Goal: Transaction & Acquisition: Purchase product/service

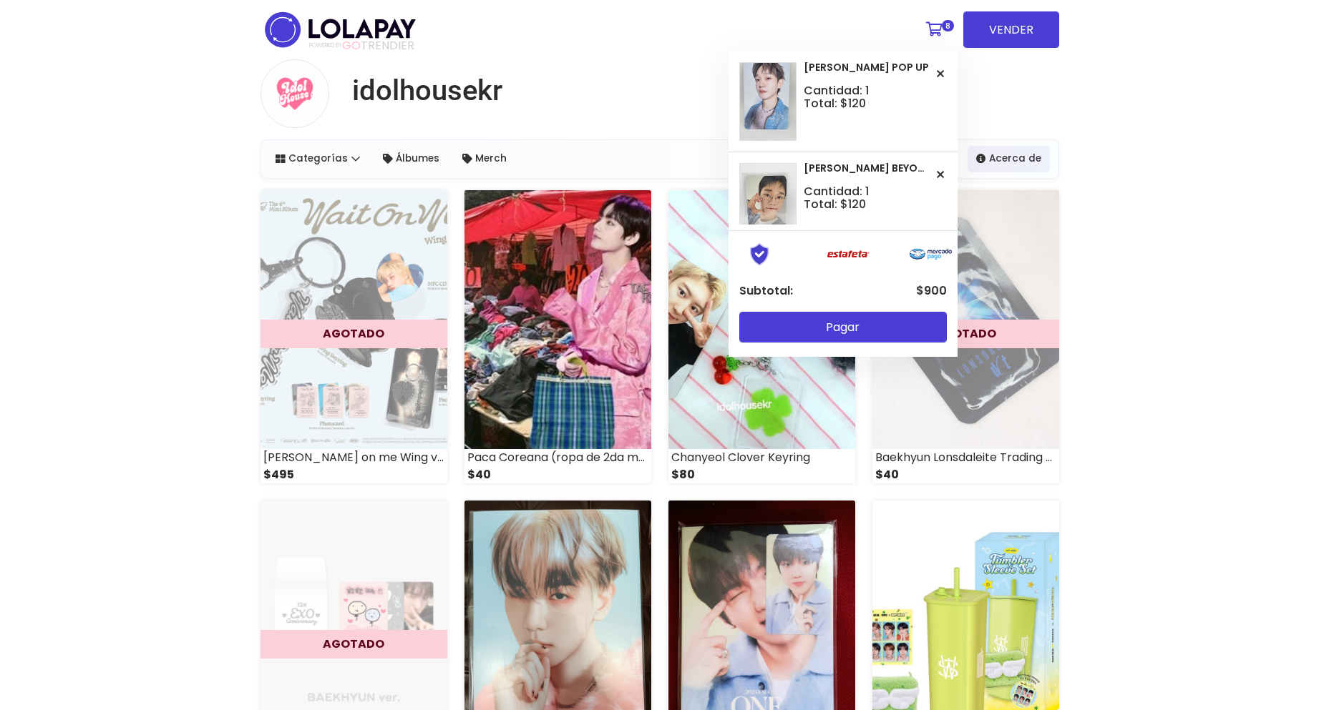
click at [930, 27] on link "8" at bounding box center [938, 29] width 39 height 43
click at [776, 91] on img at bounding box center [767, 101] width 57 height 79
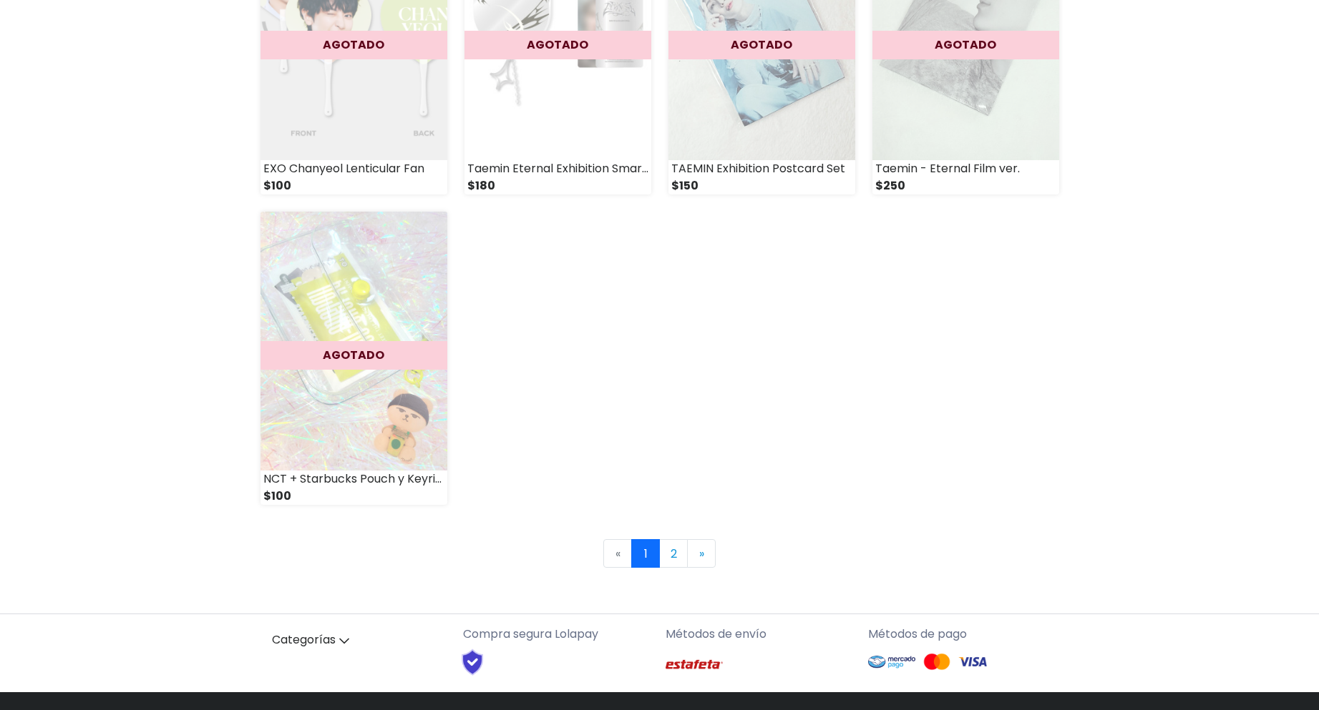
scroll to position [1923, 0]
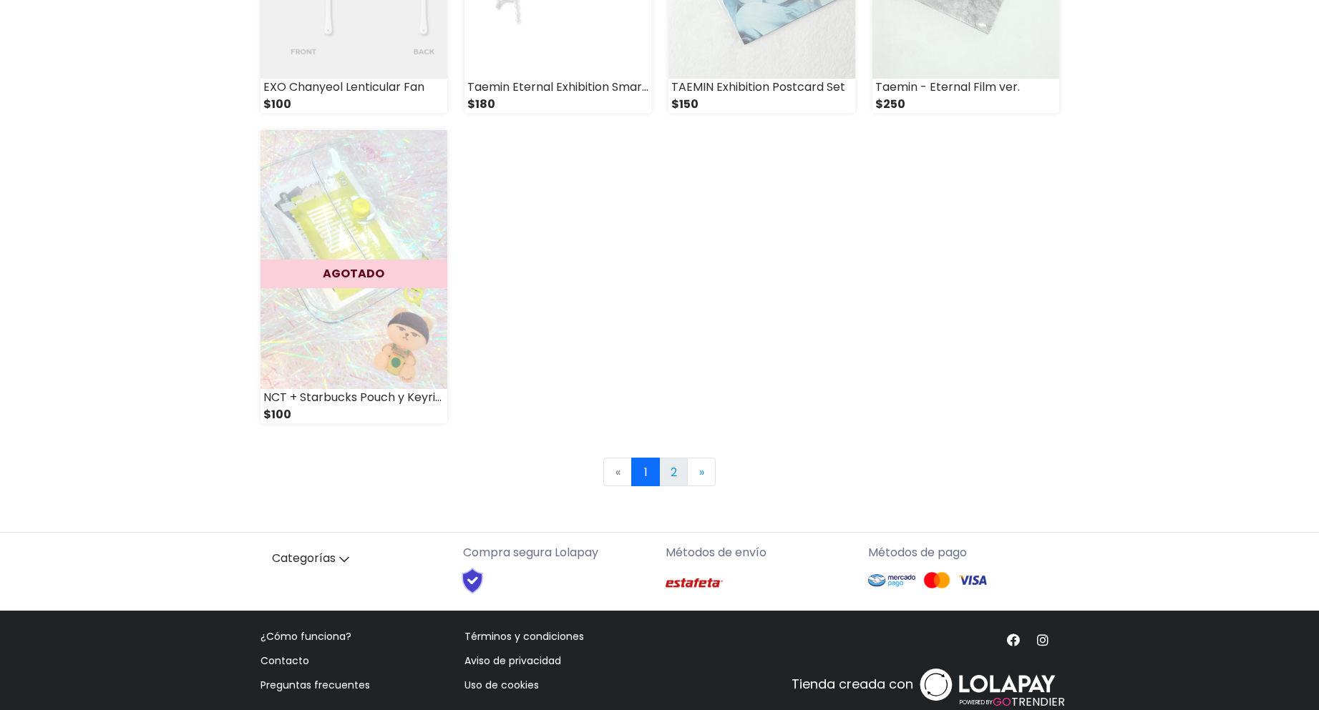
click at [678, 467] on link "2" at bounding box center [673, 472] width 29 height 29
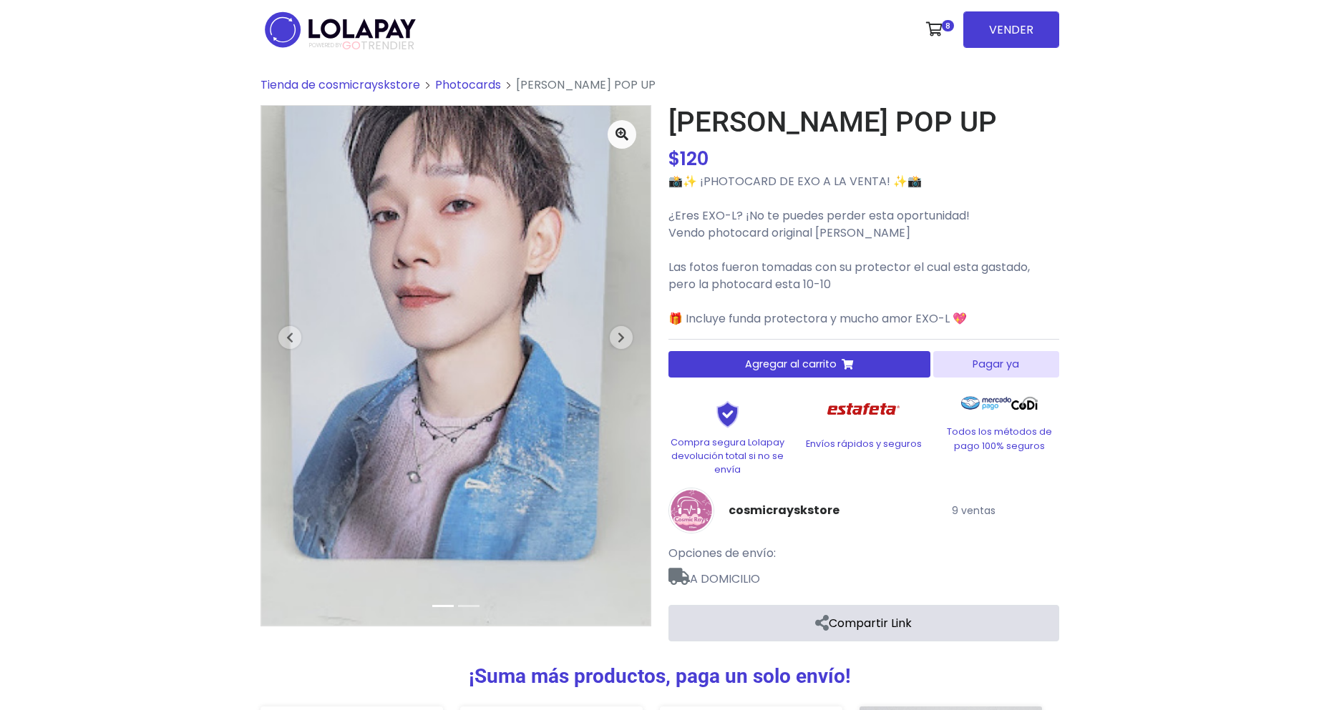
click at [366, 79] on span "Tienda de cosmicrayskstore" at bounding box center [340, 85] width 160 height 16
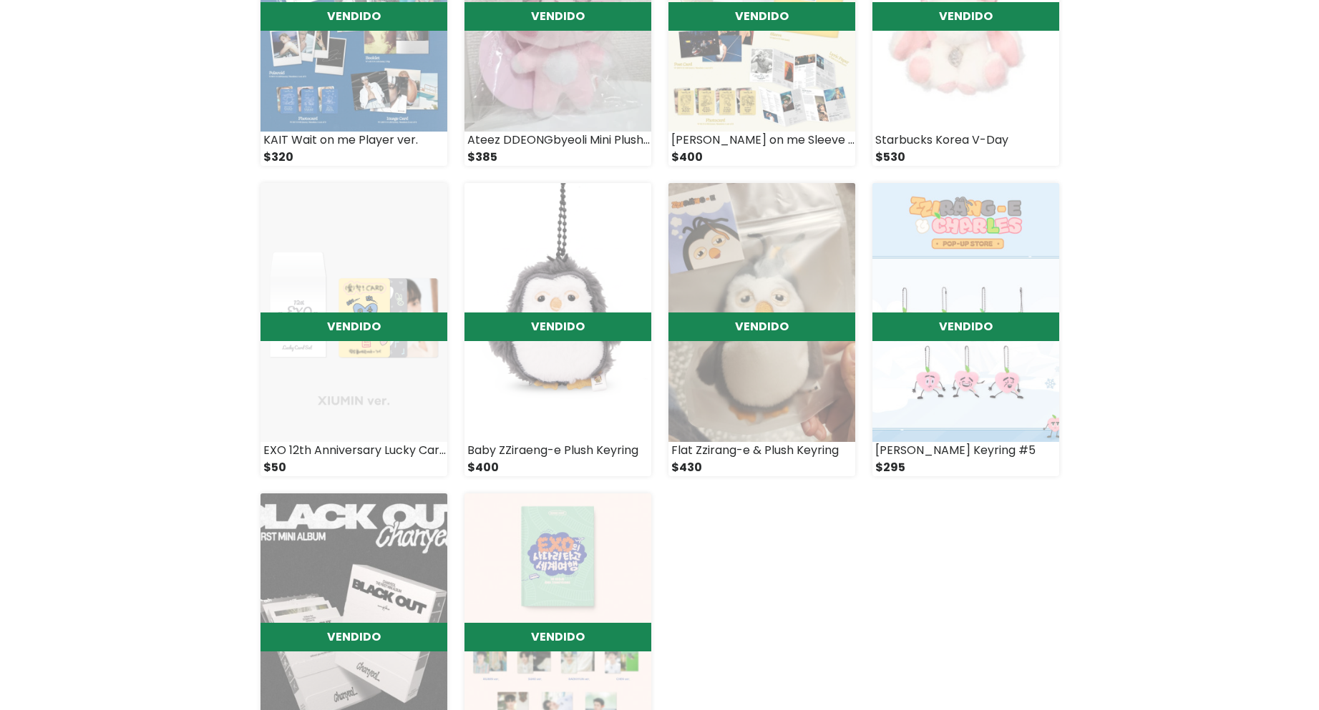
scroll to position [716, 0]
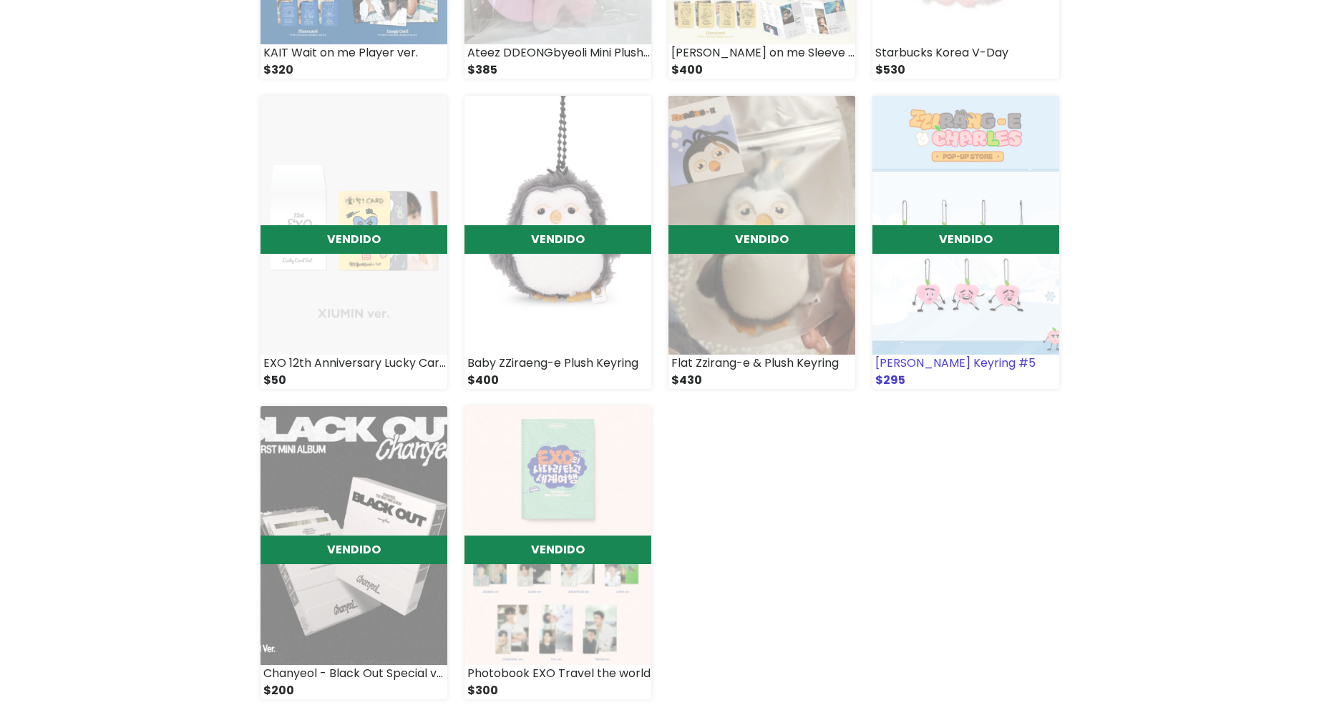
click at [986, 299] on img at bounding box center [965, 225] width 187 height 259
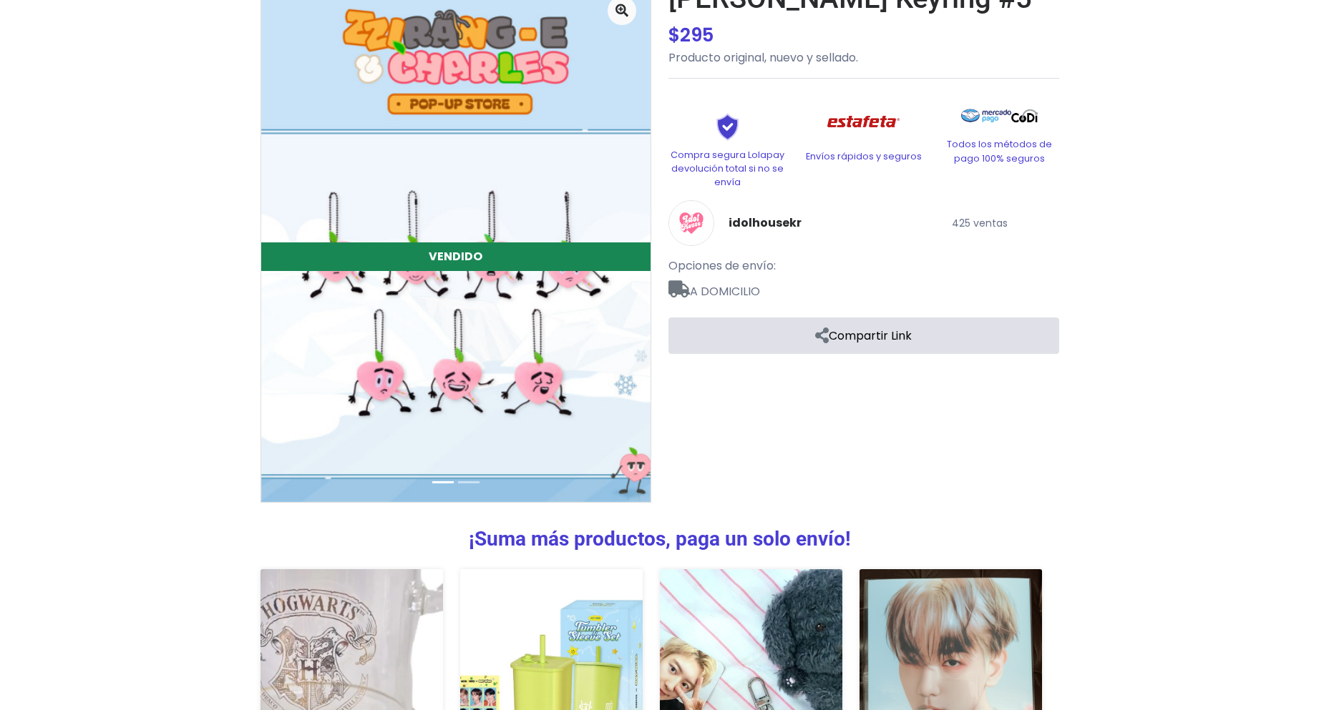
scroll to position [358, 0]
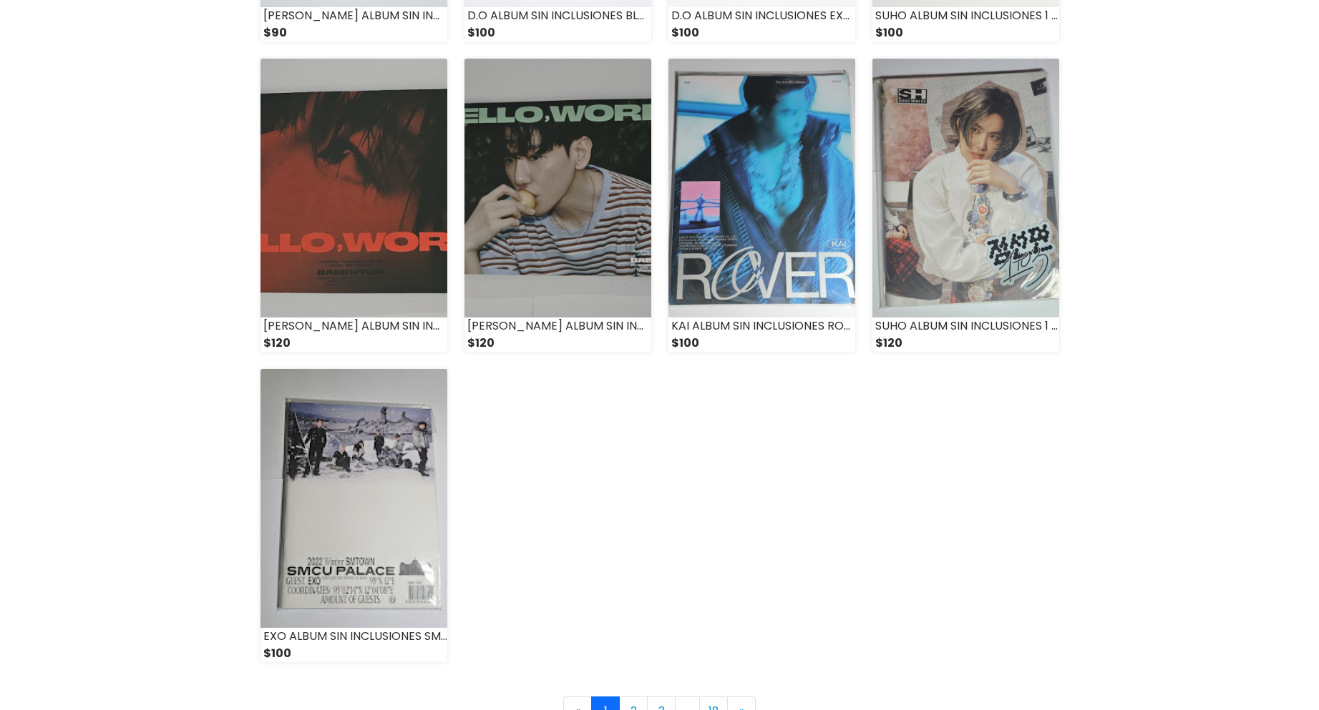
scroll to position [1923, 0]
